Goal: Task Accomplishment & Management: Complete application form

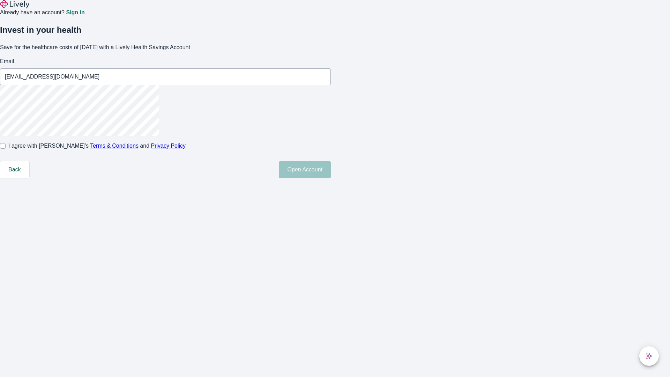
click at [6, 149] on input "I agree with Lively’s Terms & Conditions and Privacy Policy" at bounding box center [3, 146] width 6 height 6
checkbox input "true"
click at [331, 178] on button "Open Account" at bounding box center [305, 169] width 52 height 17
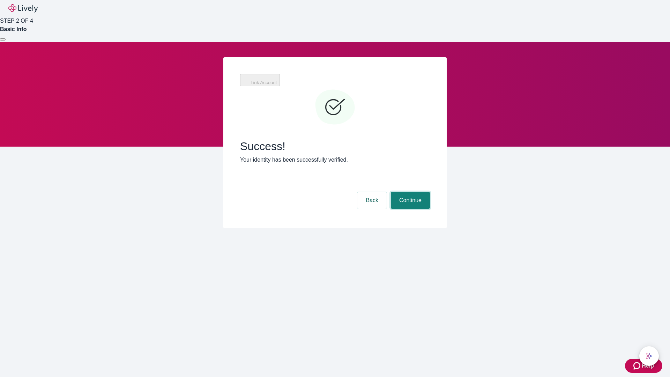
click at [409, 192] on button "Continue" at bounding box center [410, 200] width 39 height 17
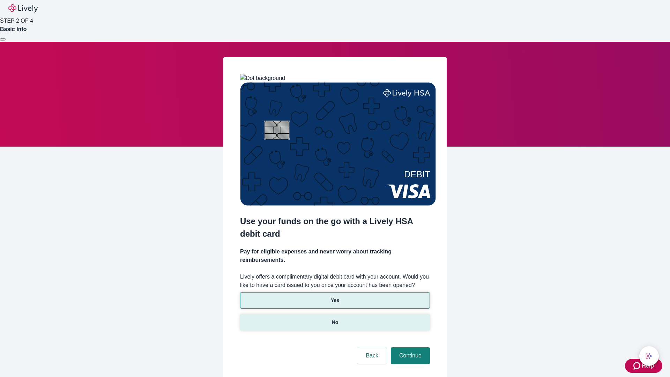
click at [335, 318] on p "No" at bounding box center [335, 321] width 7 height 7
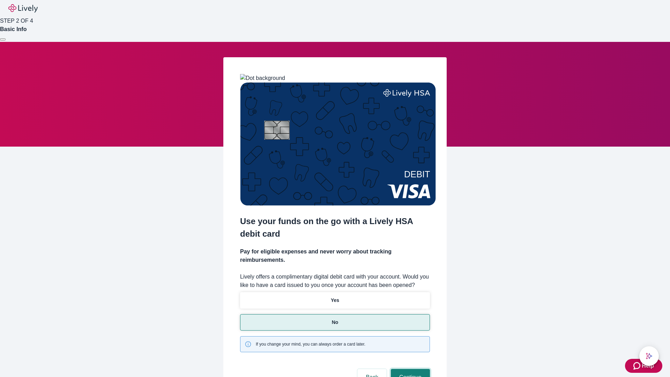
click at [409, 369] on button "Continue" at bounding box center [410, 377] width 39 height 17
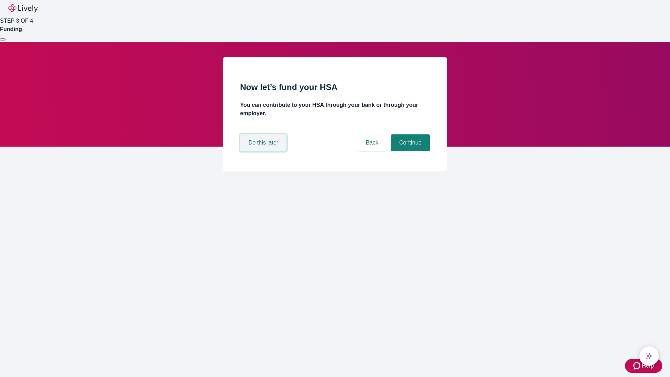
click at [264, 151] on button "Do this later" at bounding box center [263, 142] width 46 height 17
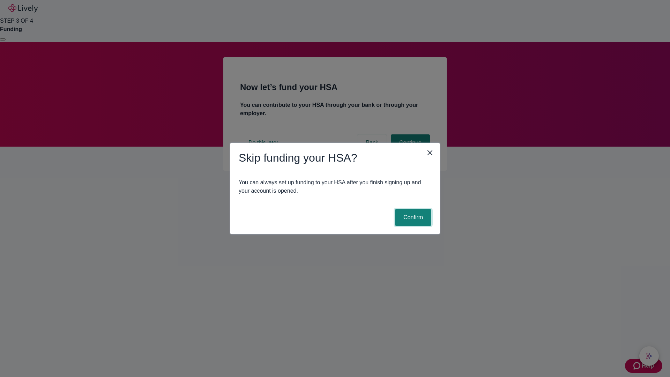
click at [412, 217] on button "Confirm" at bounding box center [413, 217] width 36 height 17
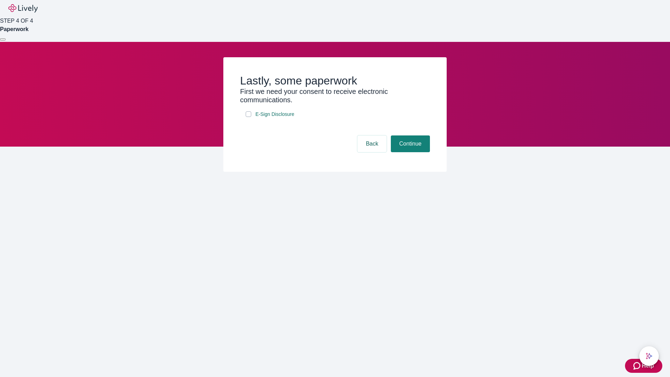
click at [248, 117] on input "E-Sign Disclosure" at bounding box center [249, 114] width 6 height 6
checkbox input "true"
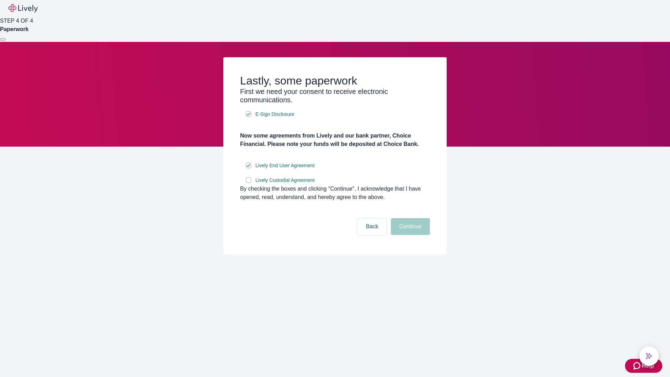
click at [248, 183] on input "Lively Custodial Agreement" at bounding box center [249, 180] width 6 height 6
checkbox input "true"
click at [409, 235] on button "Continue" at bounding box center [410, 226] width 39 height 17
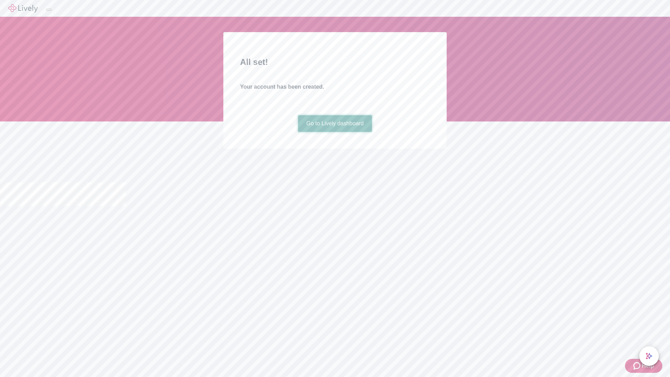
click at [335, 132] on link "Go to Lively dashboard" at bounding box center [335, 123] width 74 height 17
